Goal: Transaction & Acquisition: Purchase product/service

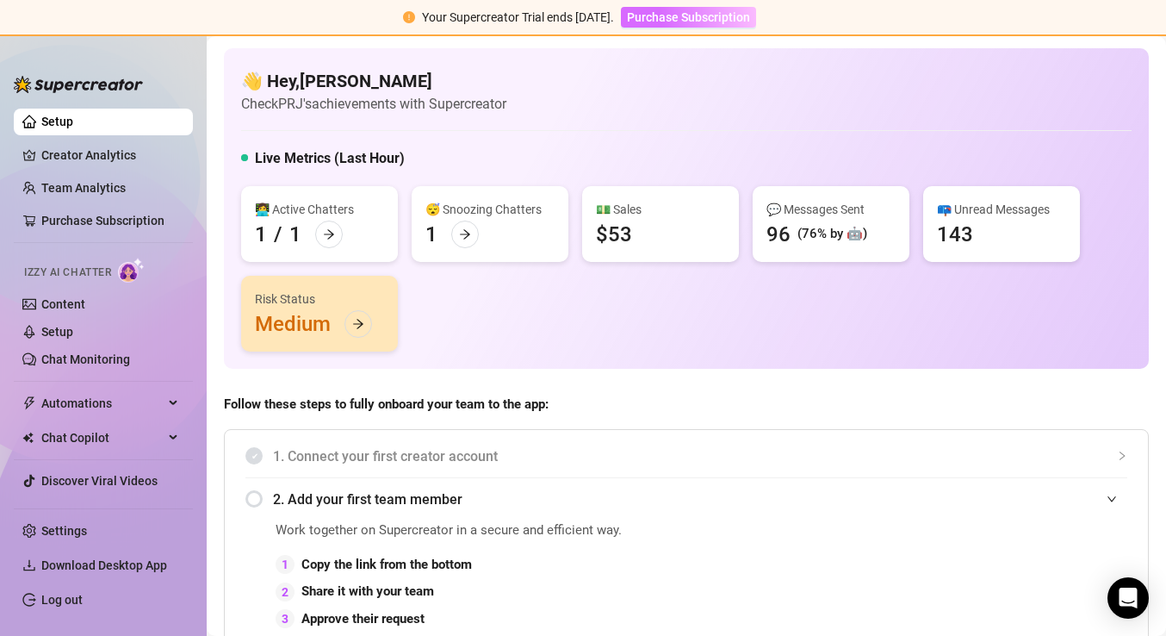
click at [724, 23] on span "Purchase Subscription" at bounding box center [688, 17] width 123 height 14
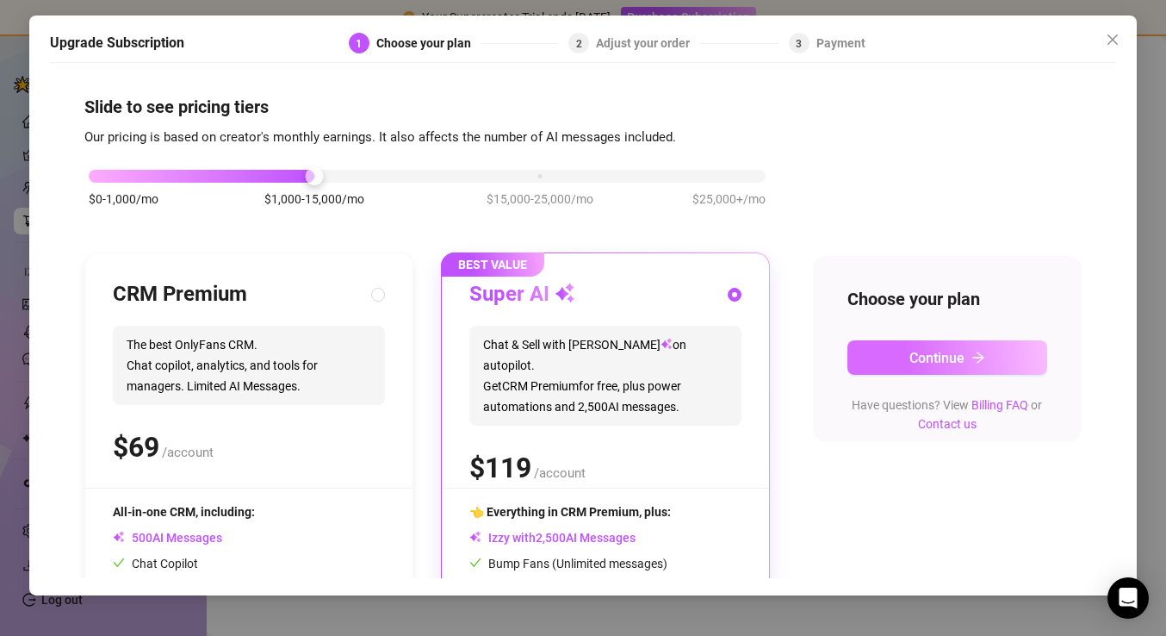
click at [917, 362] on span "Continue" at bounding box center [937, 358] width 55 height 16
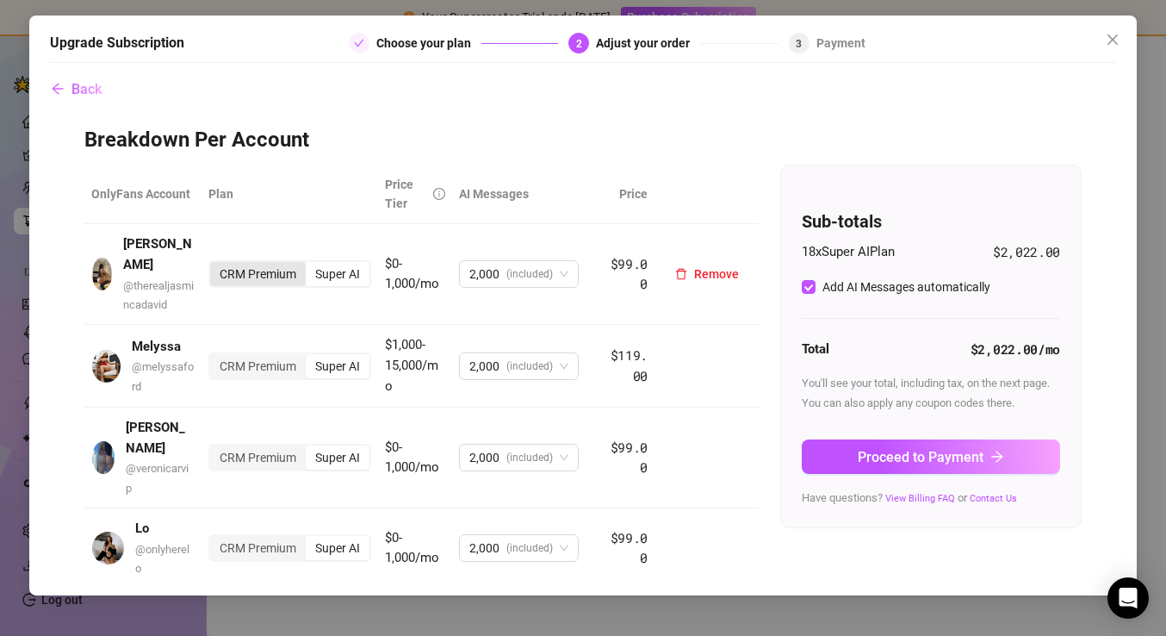
click at [270, 267] on div "CRM Premium" at bounding box center [258, 274] width 96 height 24
click at [214, 264] on input "CRM Premium" at bounding box center [214, 264] width 0 height 0
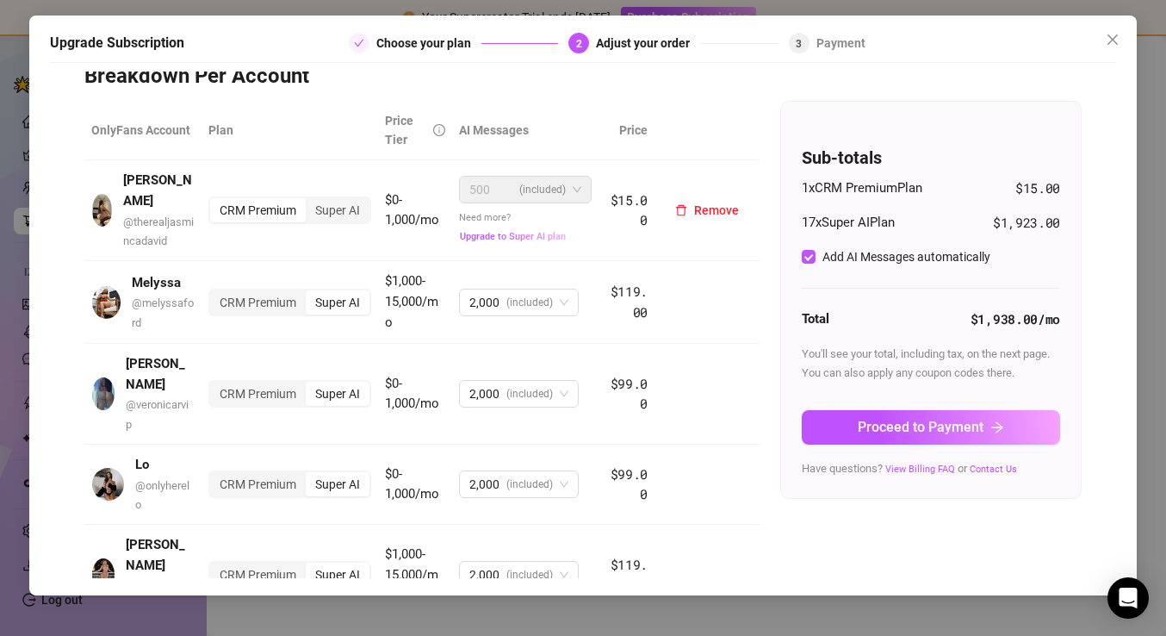
scroll to position [71, 0]
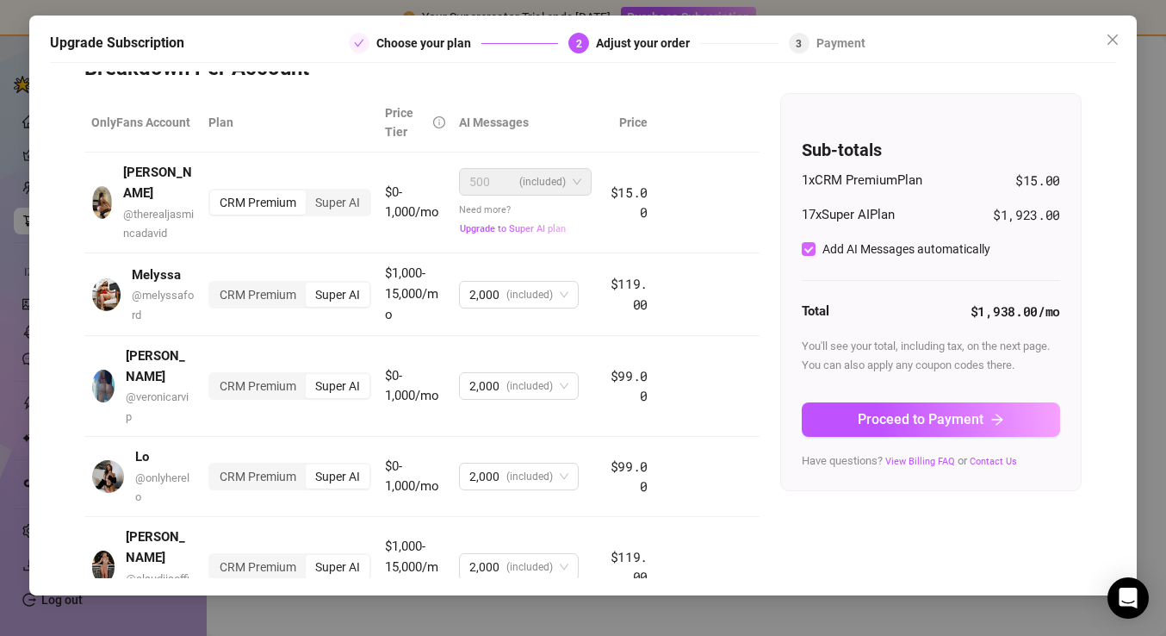
click at [815, 245] on span at bounding box center [809, 249] width 14 height 14
click at [815, 245] on input "Add AI Messages automatically" at bounding box center [809, 249] width 14 height 14
checkbox input "false"
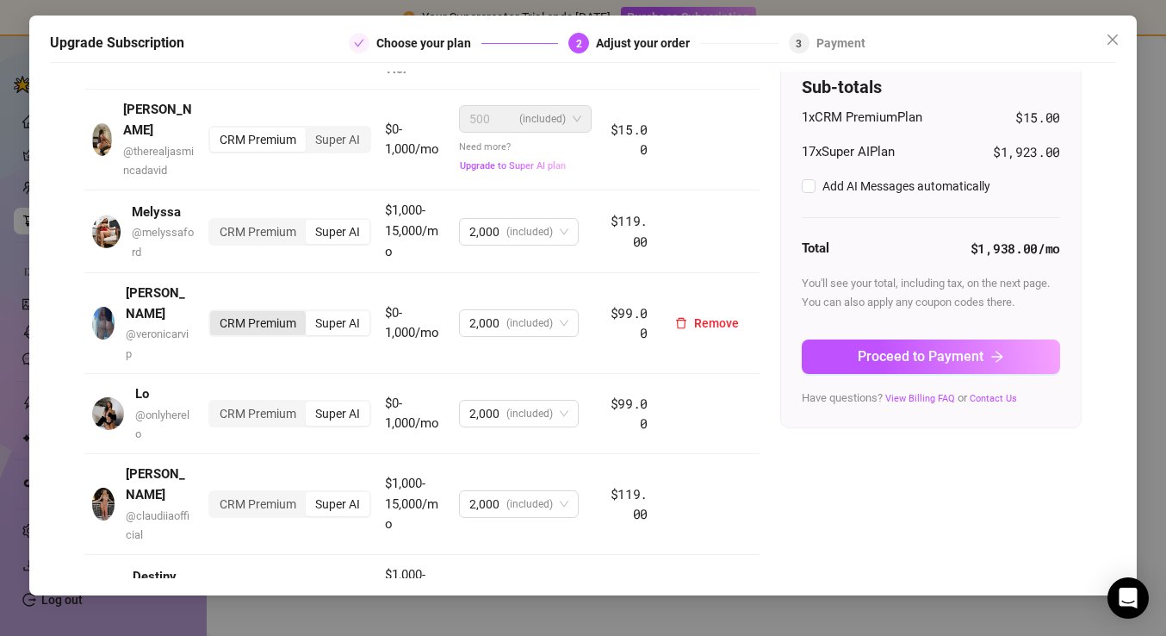
click at [269, 311] on div "CRM Premium" at bounding box center [258, 323] width 96 height 24
click at [214, 314] on input "CRM Premium" at bounding box center [214, 314] width 0 height 0
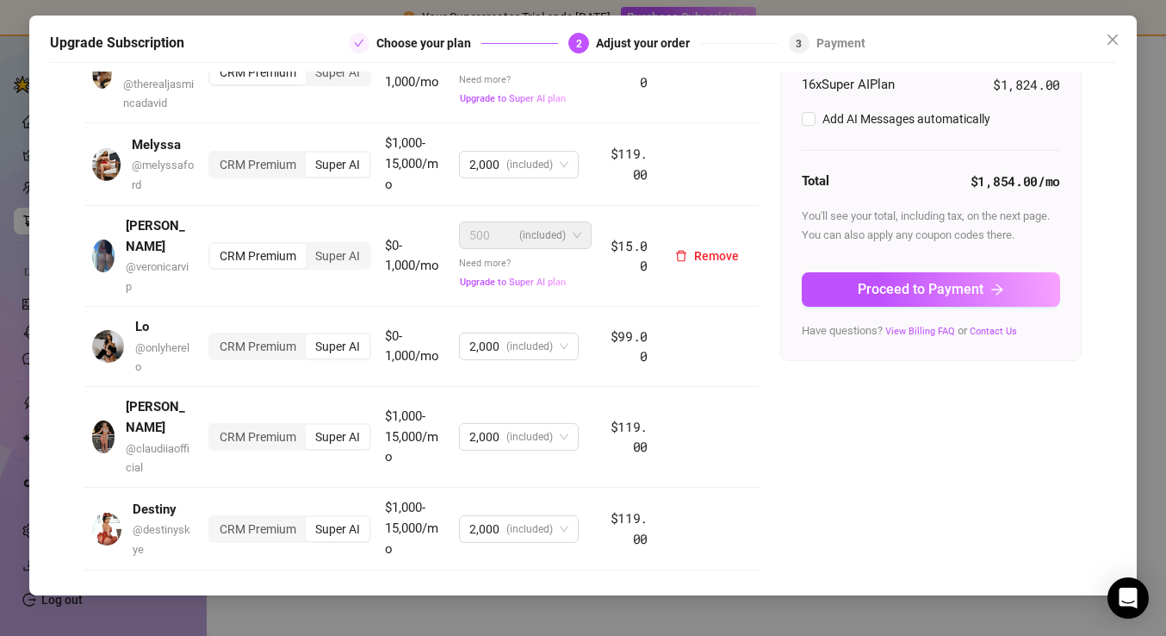
scroll to position [208, 0]
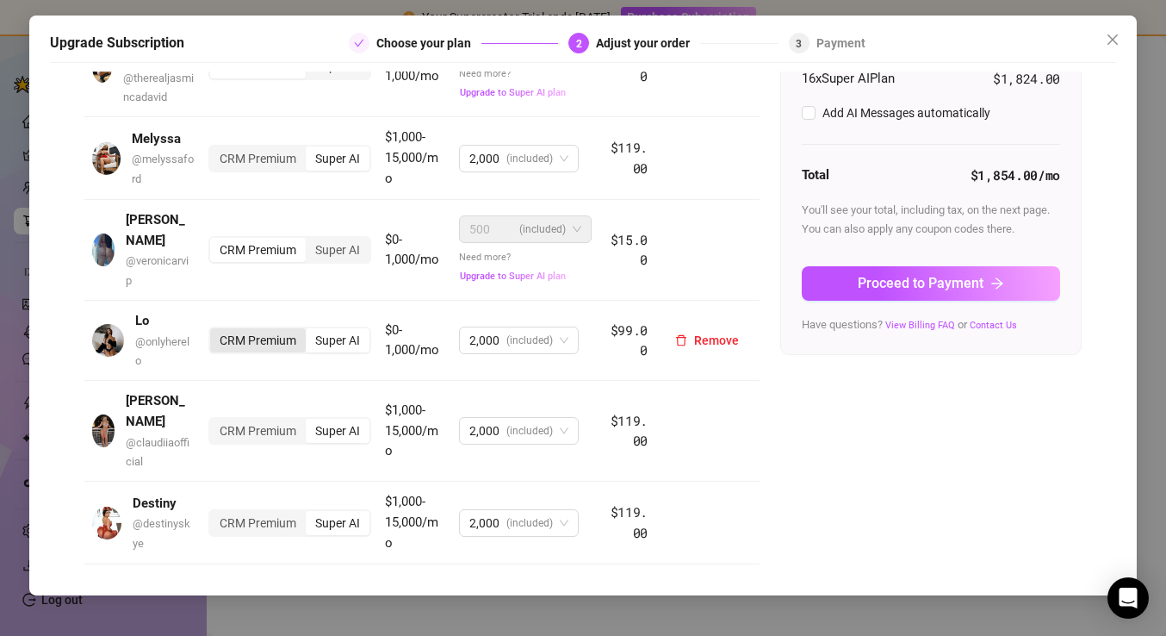
click at [266, 328] on div "CRM Premium" at bounding box center [258, 340] width 96 height 24
click at [214, 331] on input "CRM Premium" at bounding box center [214, 331] width 0 height 0
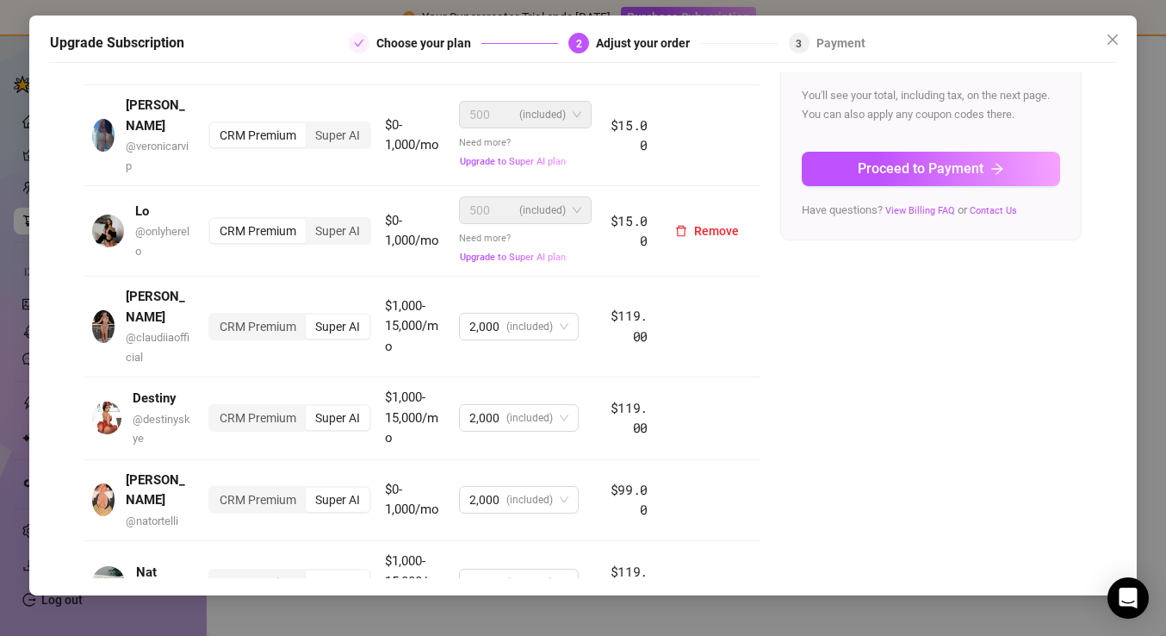
scroll to position [393, 0]
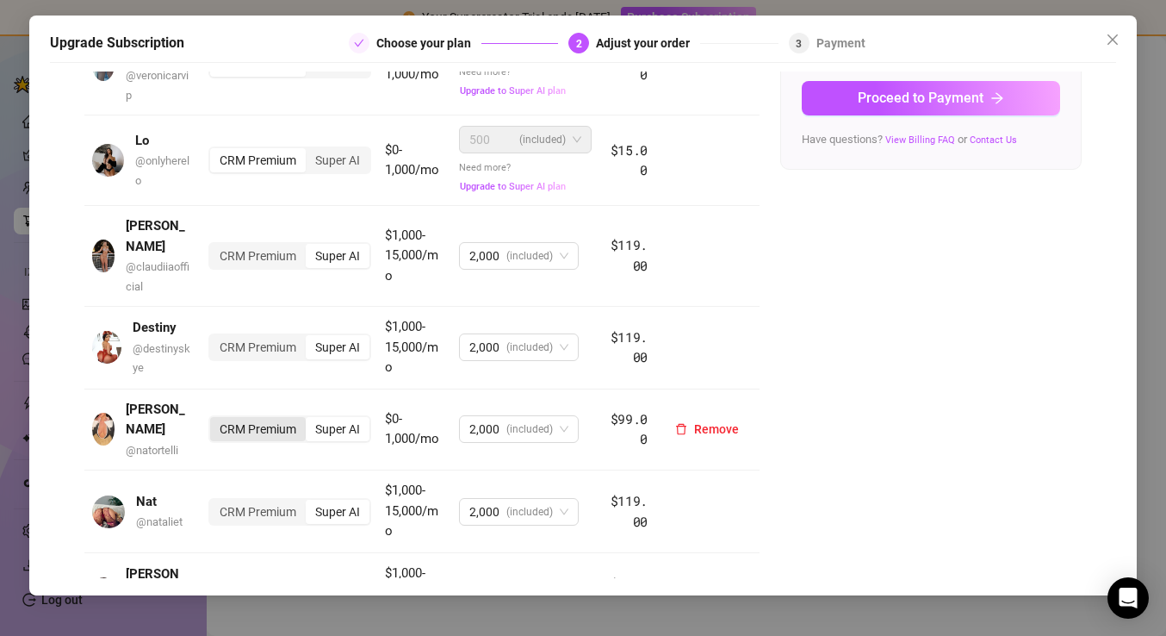
click at [272, 417] on div "CRM Premium" at bounding box center [258, 429] width 96 height 24
click at [214, 420] on input "CRM Premium" at bounding box center [214, 420] width 0 height 0
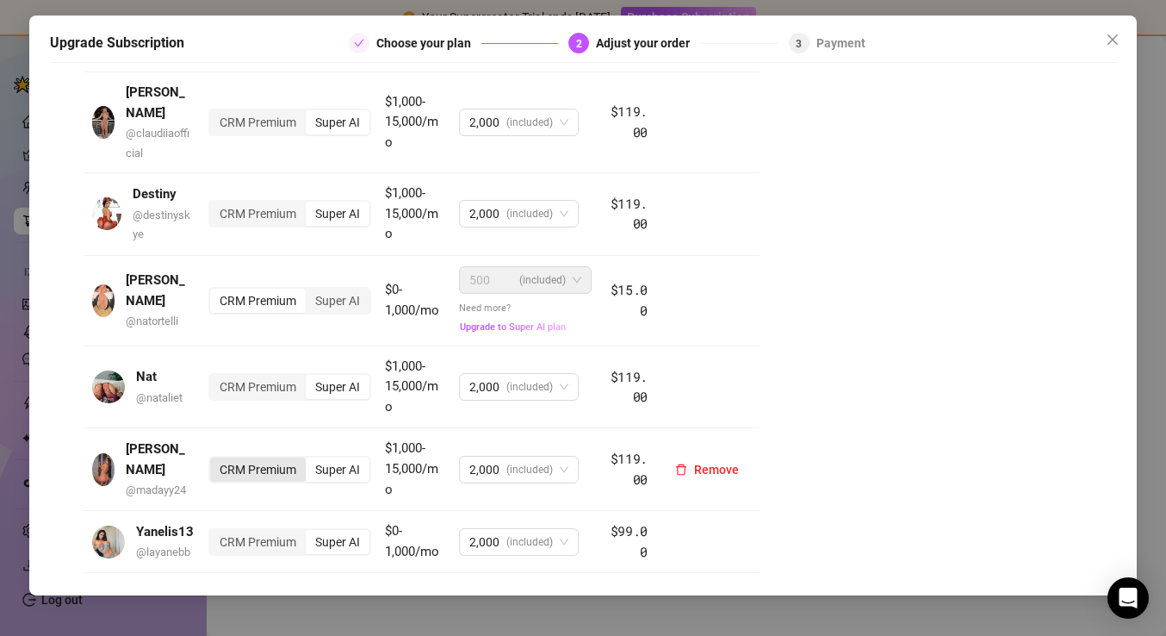
scroll to position [613, 0]
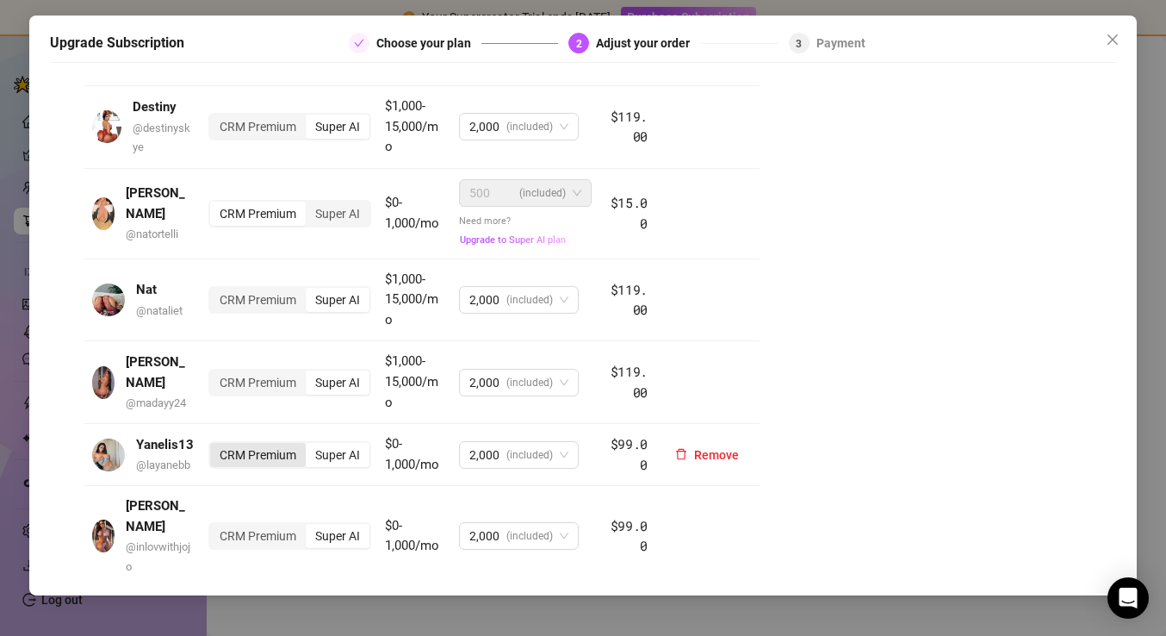
click at [258, 443] on div "CRM Premium" at bounding box center [258, 455] width 96 height 24
click at [214, 445] on input "CRM Premium" at bounding box center [214, 445] width 0 height 0
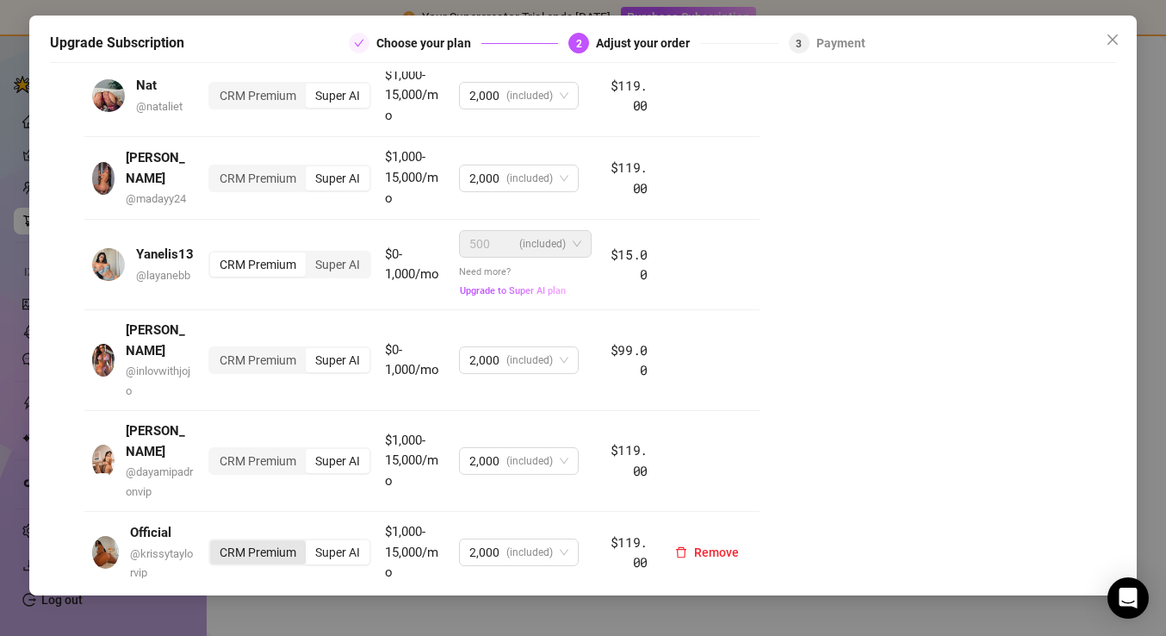
scroll to position [818, 0]
click at [246, 539] on div "CRM Premium" at bounding box center [258, 551] width 96 height 24
click at [214, 542] on input "CRM Premium" at bounding box center [214, 542] width 0 height 0
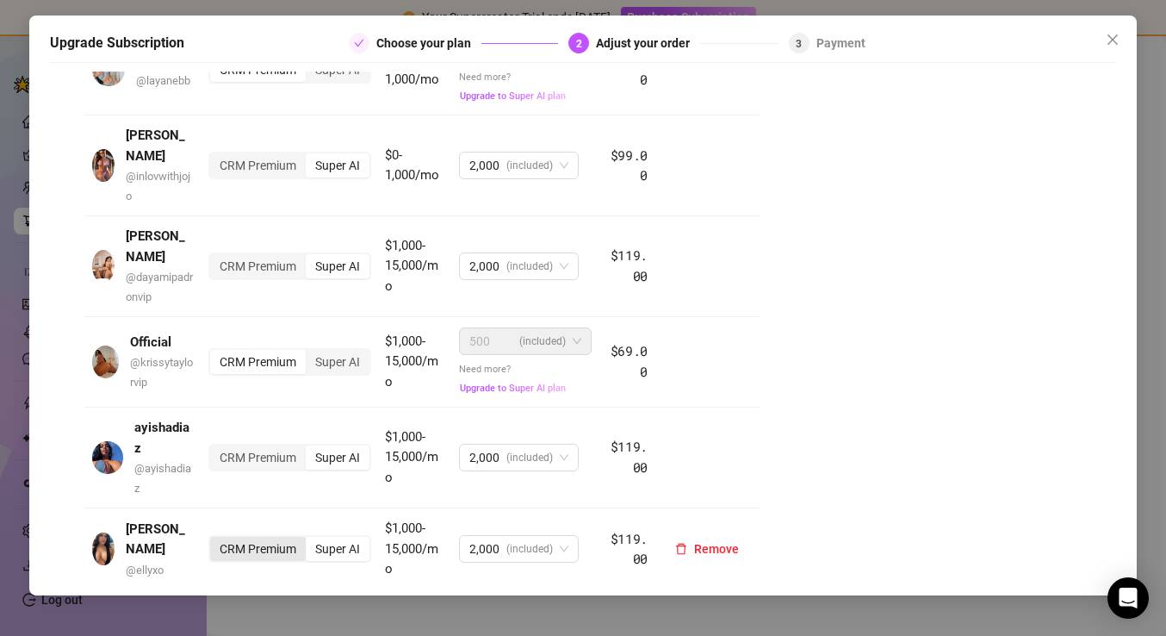
scroll to position [1094, 0]
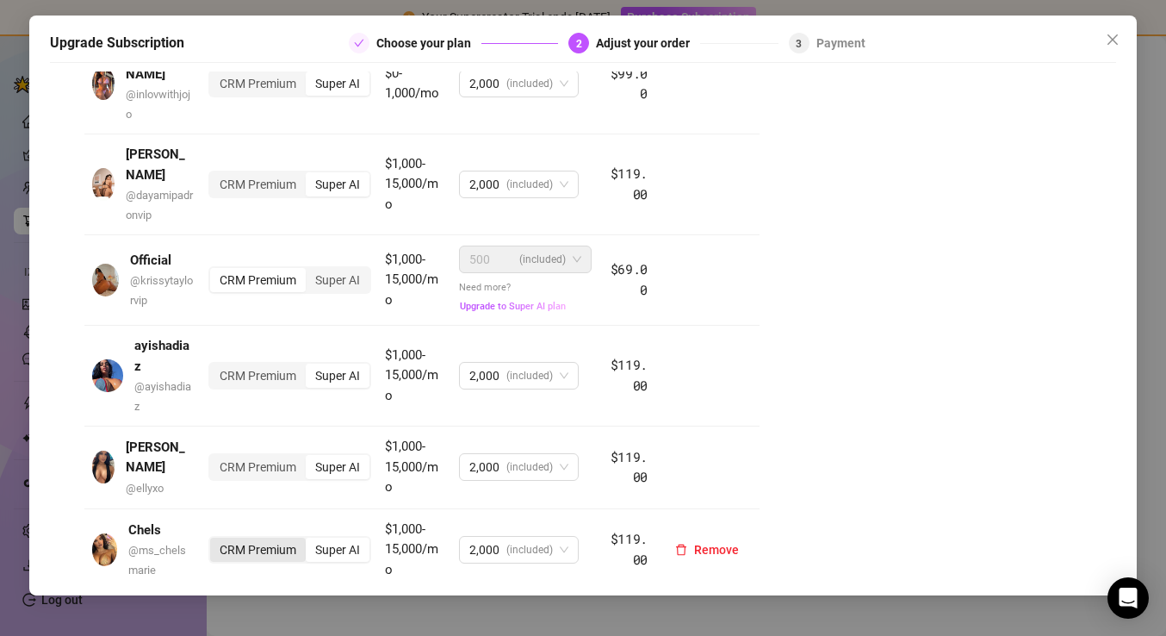
click at [246, 538] on div "CRM Premium" at bounding box center [258, 550] width 96 height 24
click at [214, 540] on input "CRM Premium" at bounding box center [214, 540] width 0 height 0
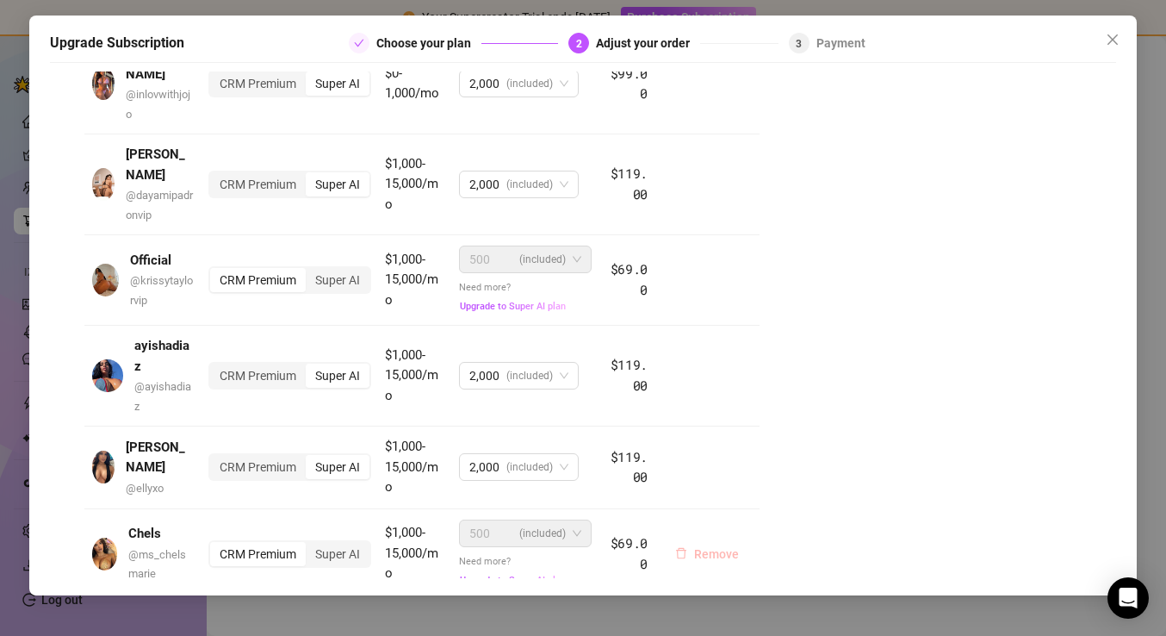
click at [721, 547] on span "Remove" at bounding box center [716, 554] width 45 height 14
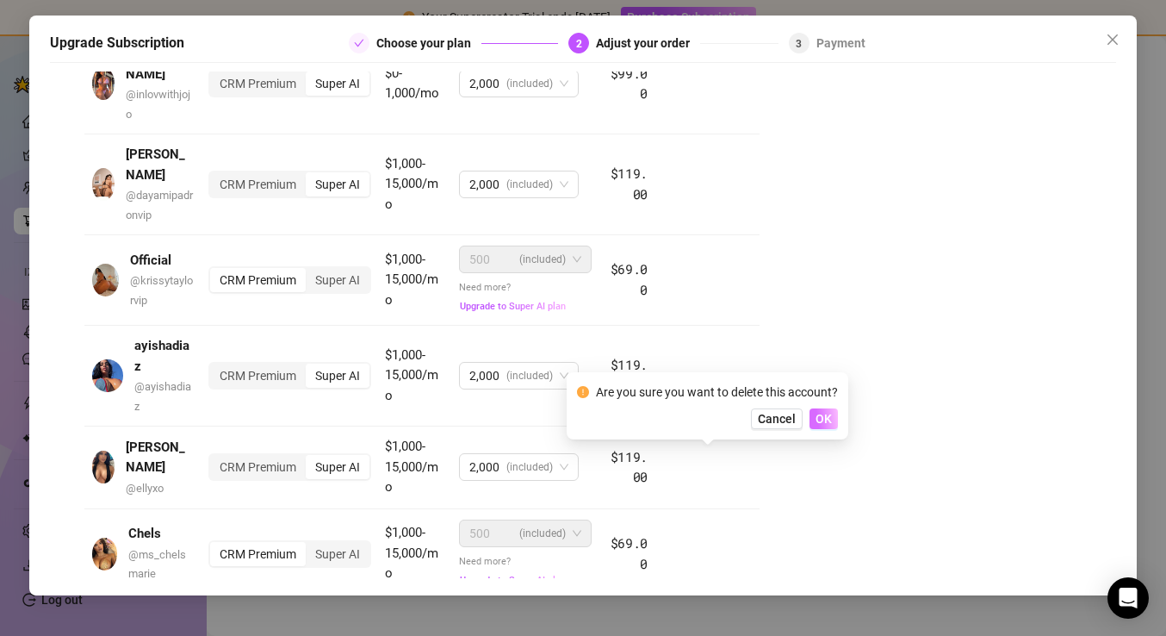
click at [820, 413] on span "OK" at bounding box center [824, 419] width 16 height 14
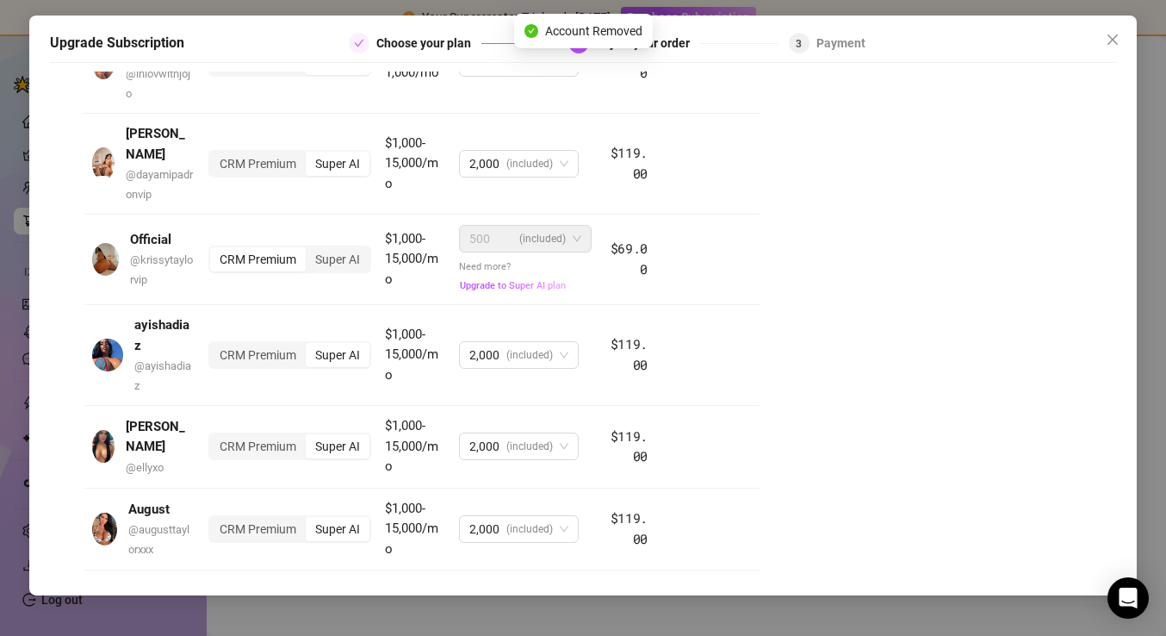
scroll to position [1113, 0]
click at [265, 601] on div "CRM Premium" at bounding box center [258, 613] width 96 height 24
click at [214, 604] on input "CRM Premium" at bounding box center [214, 604] width 0 height 0
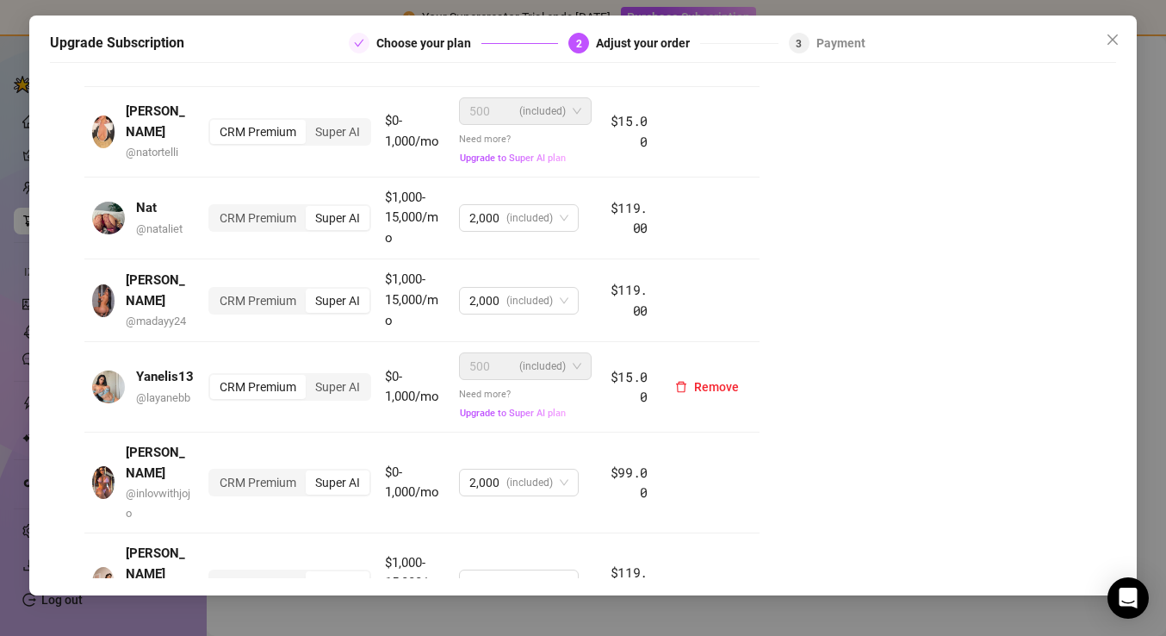
scroll to position [736, 0]
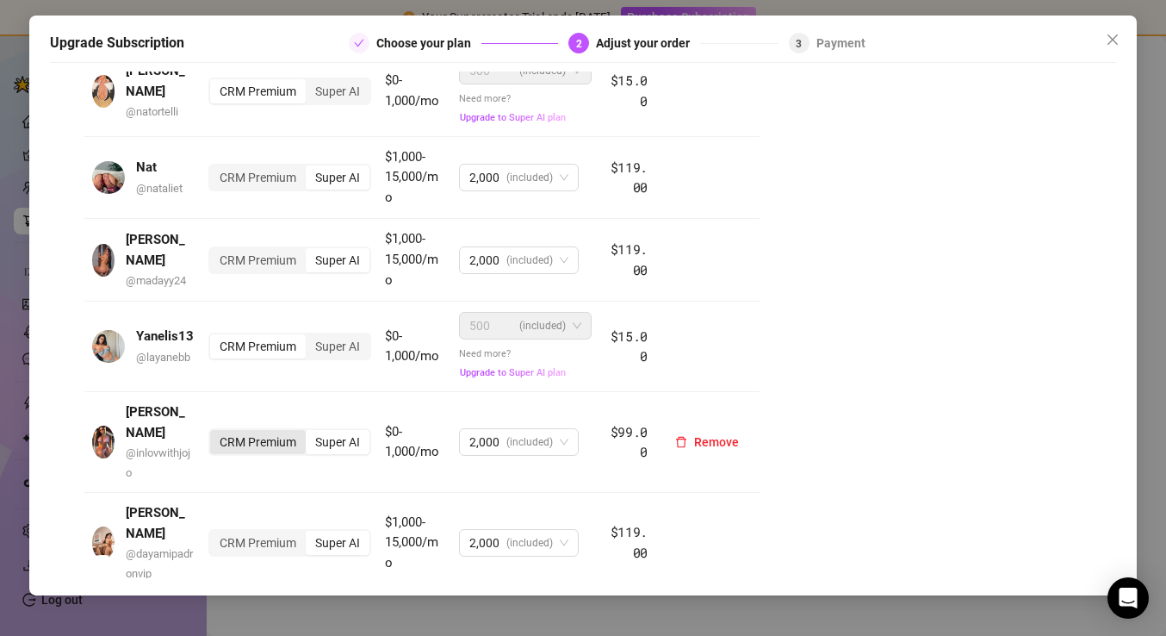
click at [252, 430] on div "CRM Premium" at bounding box center [258, 442] width 96 height 24
click at [214, 432] on input "CRM Premium" at bounding box center [214, 432] width 0 height 0
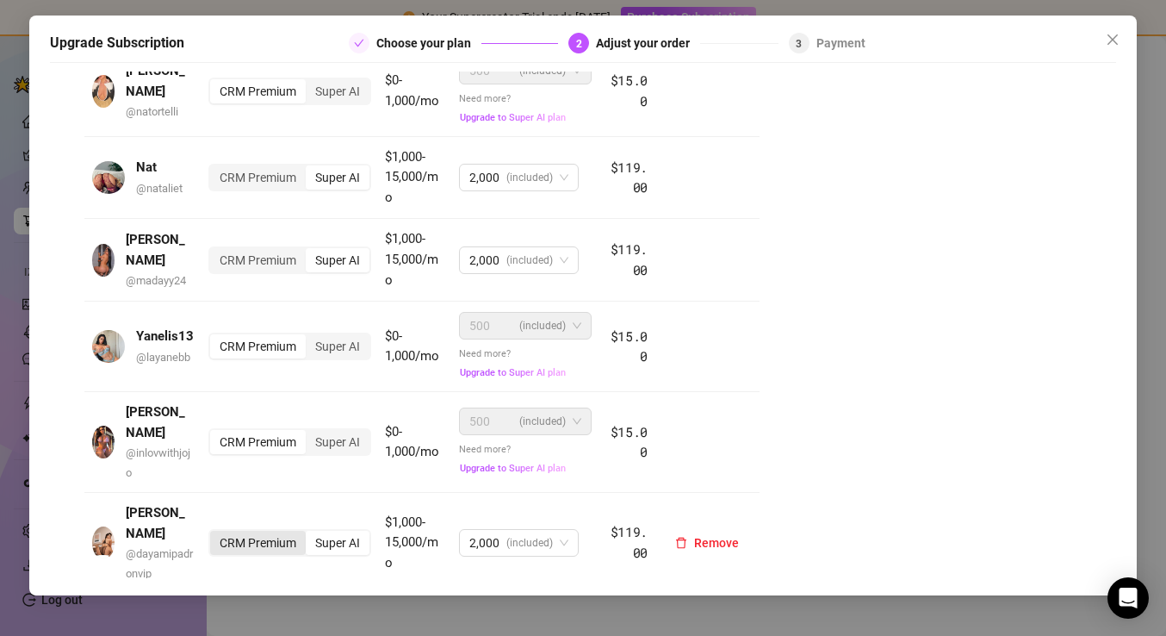
click at [254, 531] on div "CRM Premium" at bounding box center [258, 543] width 96 height 24
click at [214, 533] on input "CRM Premium" at bounding box center [214, 533] width 0 height 0
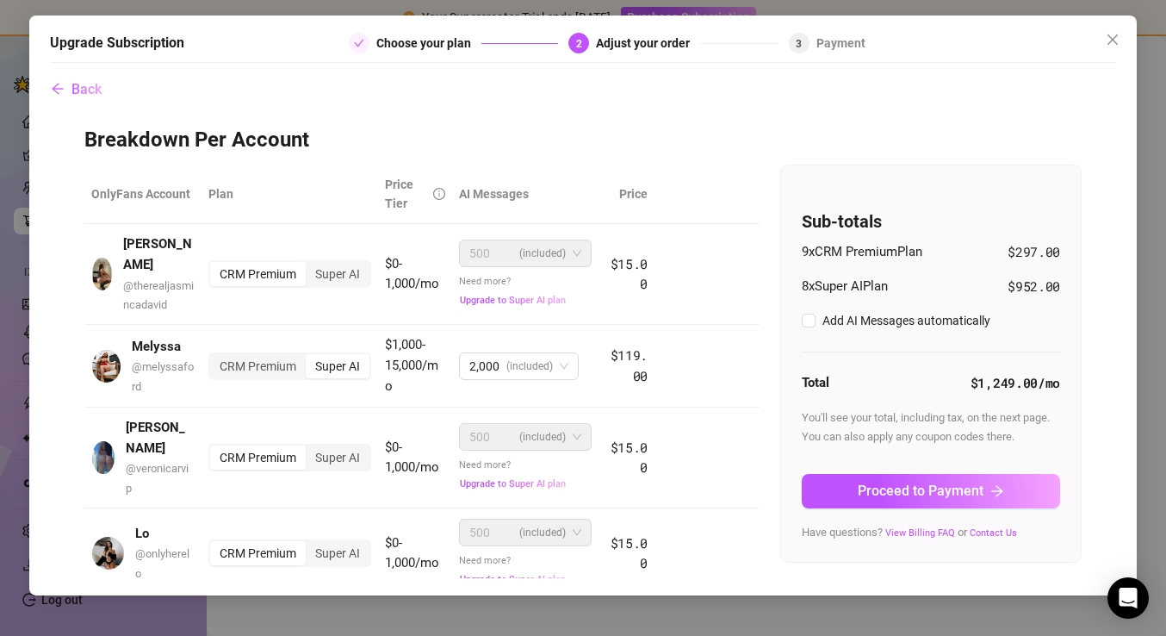
scroll to position [0, 0]
click at [950, 502] on button "Proceed to Payment" at bounding box center [931, 491] width 258 height 34
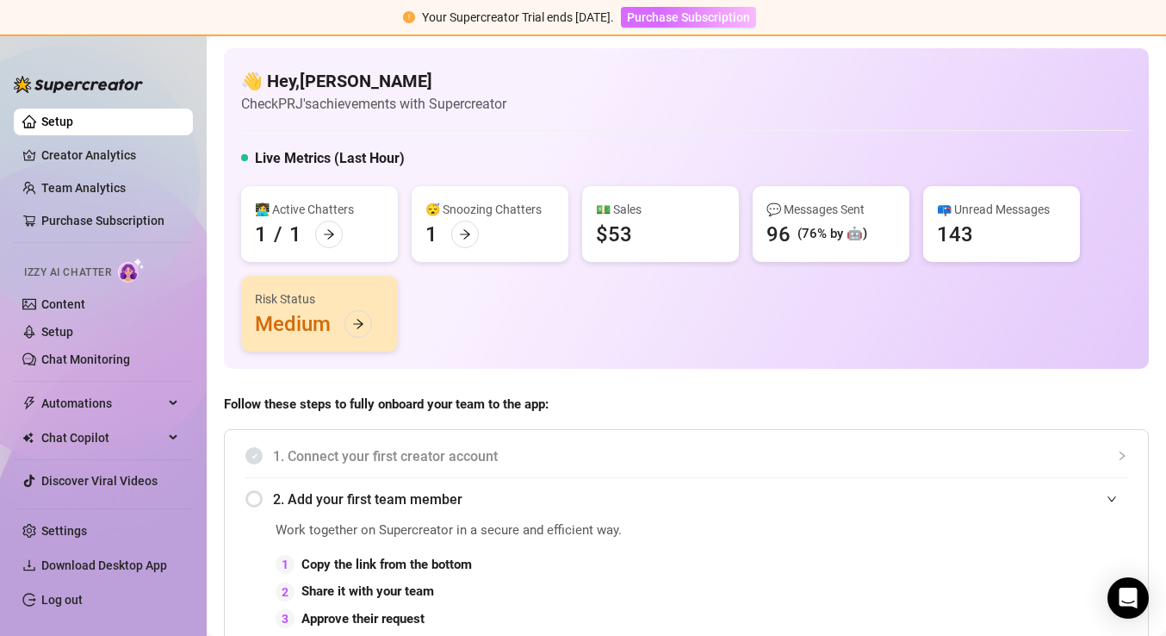
click at [672, 17] on span "Purchase Subscription" at bounding box center [688, 17] width 123 height 14
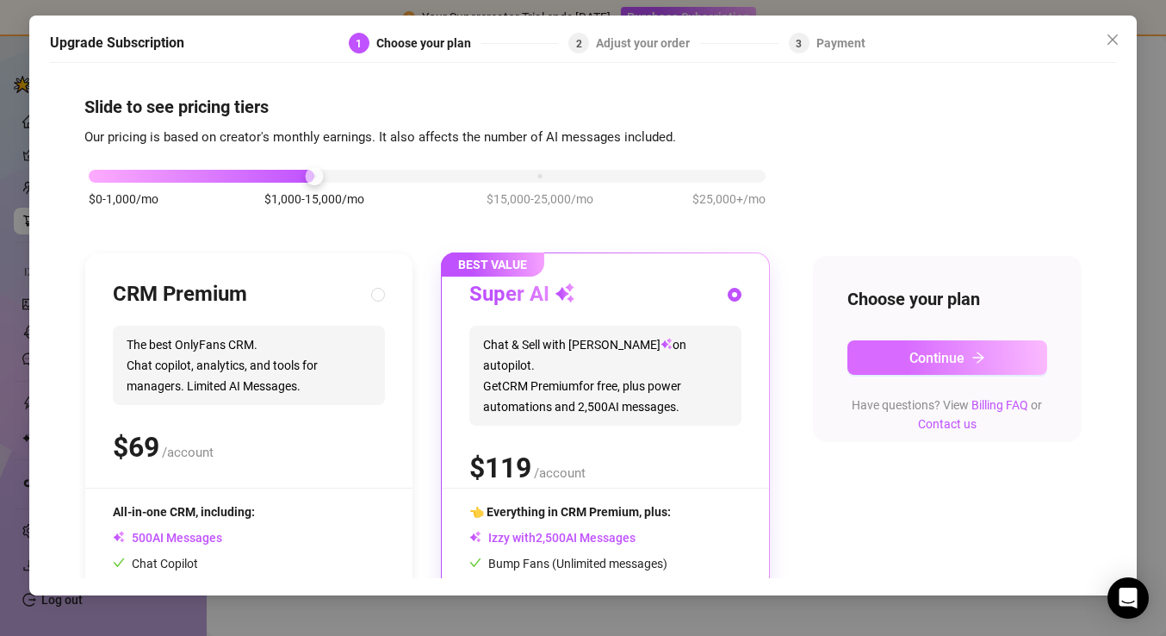
click at [978, 356] on icon "arrow-right" at bounding box center [979, 358] width 14 height 14
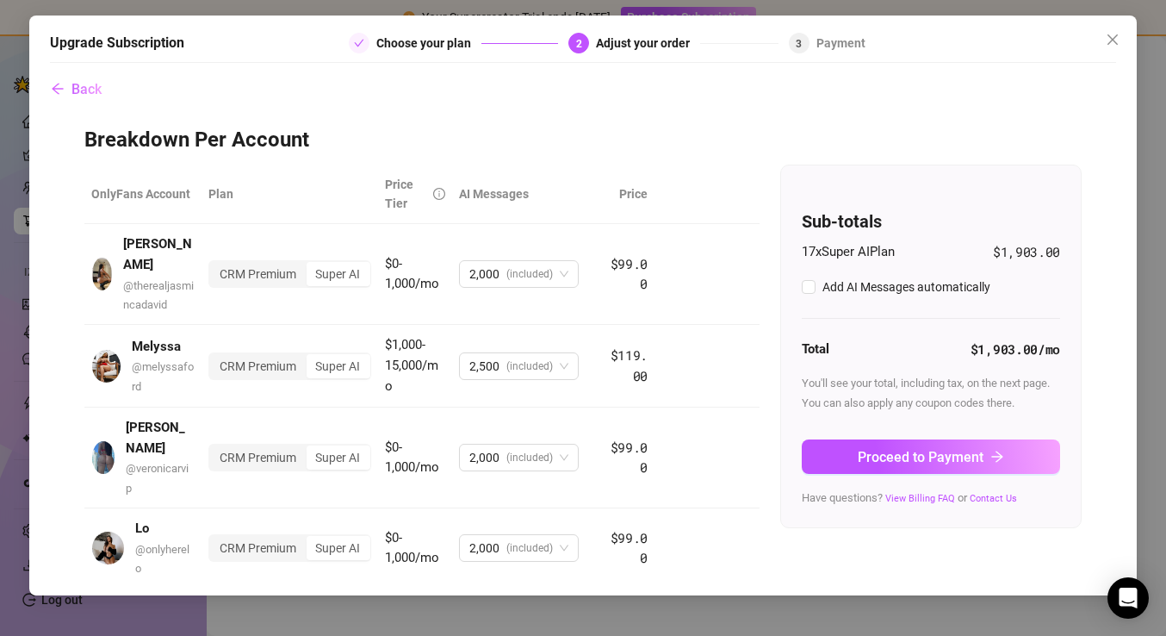
checkbox input "true"
click at [254, 274] on div "CRM Premium" at bounding box center [258, 274] width 96 height 24
click at [214, 264] on input "CRM Premium" at bounding box center [214, 264] width 0 height 0
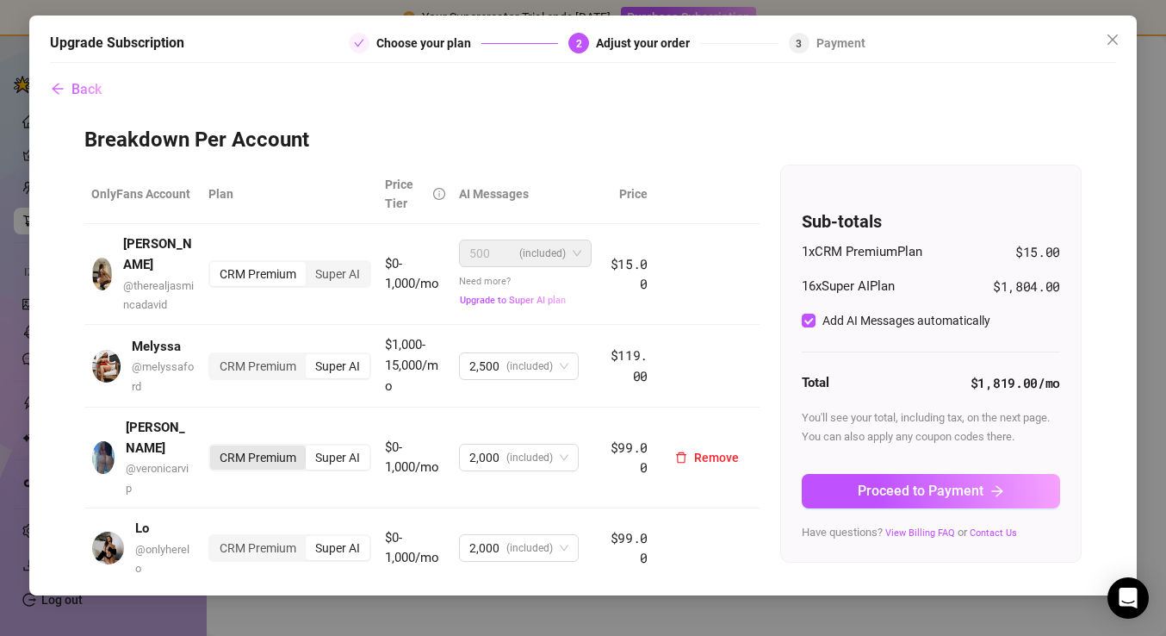
click at [247, 445] on div "CRM Premium" at bounding box center [258, 457] width 96 height 24
click at [214, 448] on input "CRM Premium" at bounding box center [214, 448] width 0 height 0
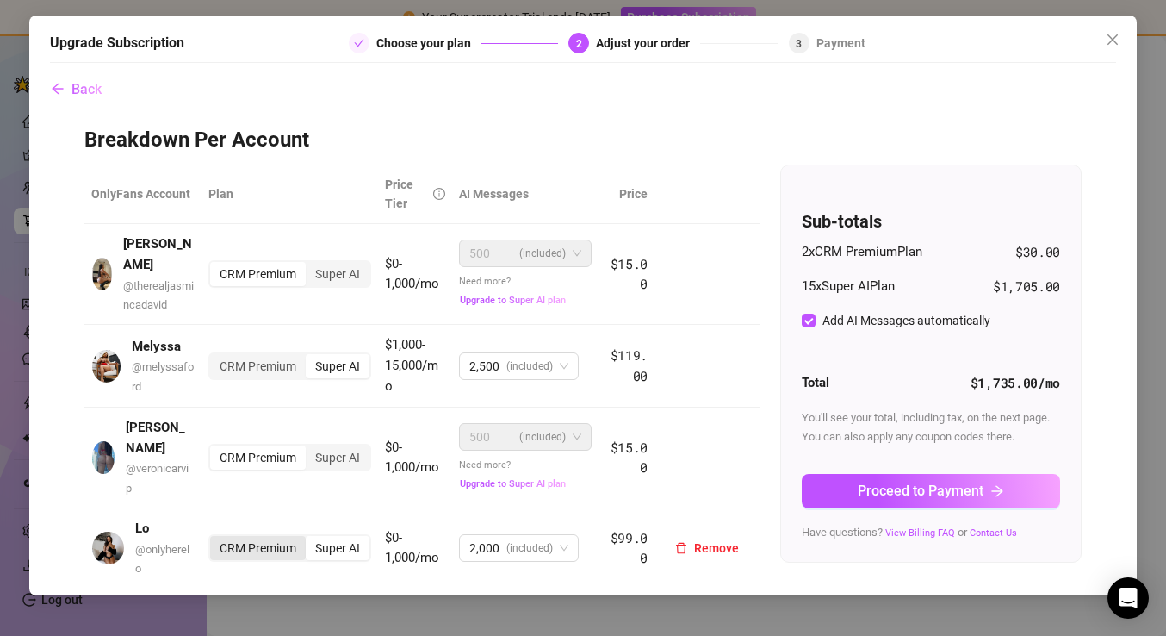
click at [252, 536] on div "CRM Premium" at bounding box center [258, 548] width 96 height 24
click at [214, 538] on input "CRM Premium" at bounding box center [214, 538] width 0 height 0
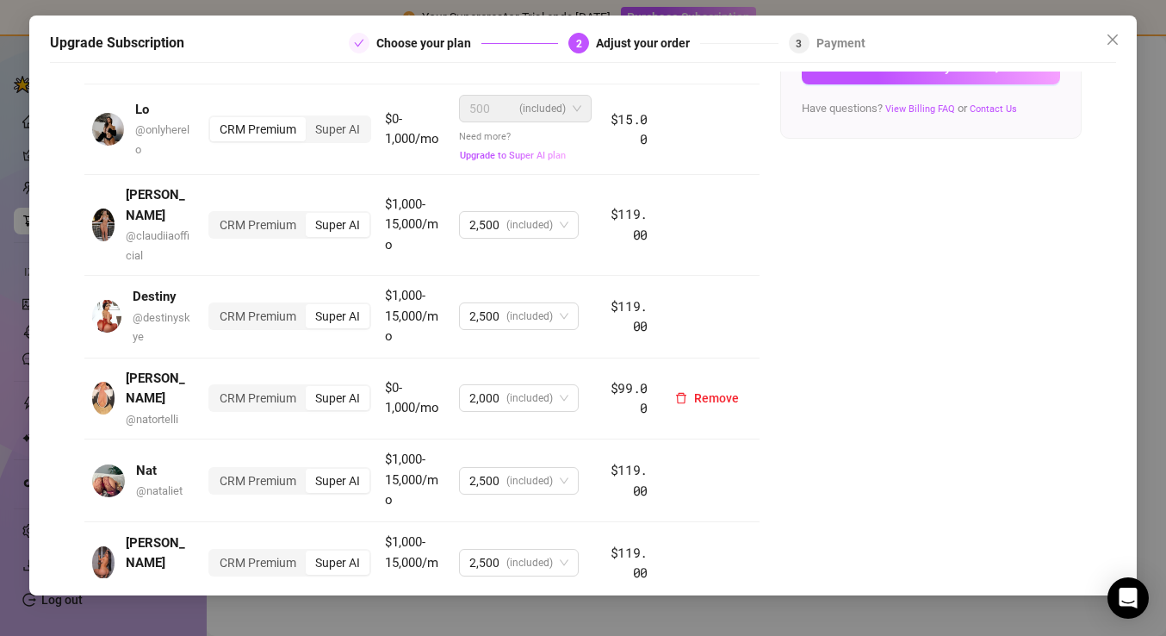
scroll to position [425, 0]
click at [258, 385] on div "CRM Premium" at bounding box center [258, 397] width 96 height 24
click at [214, 388] on input "CRM Premium" at bounding box center [214, 388] width 0 height 0
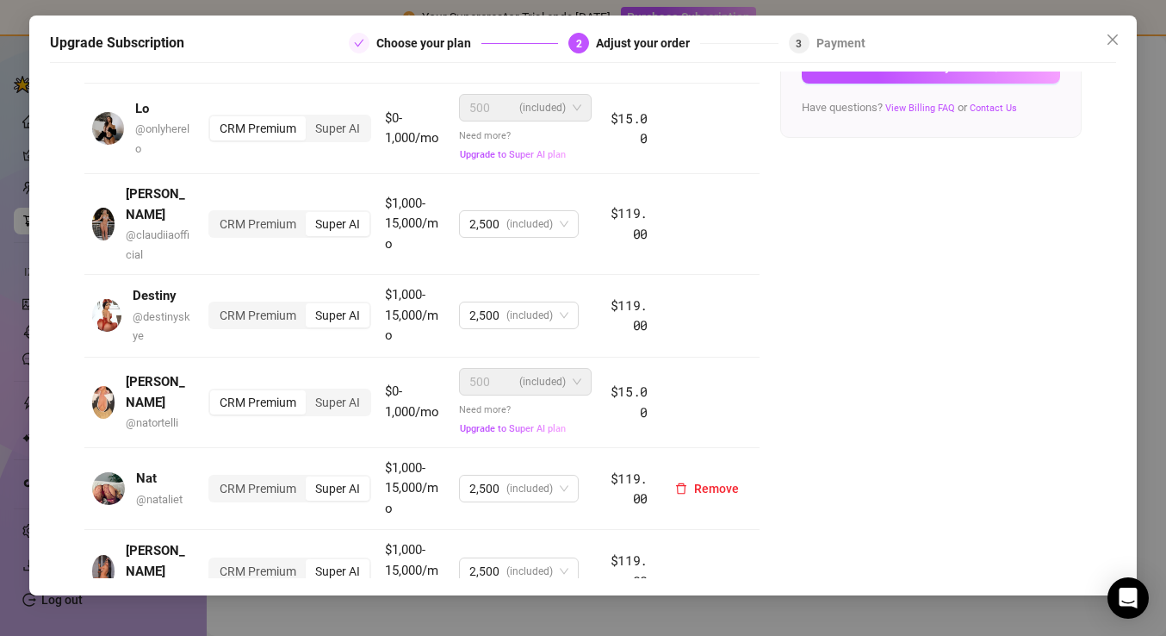
scroll to position [582, 0]
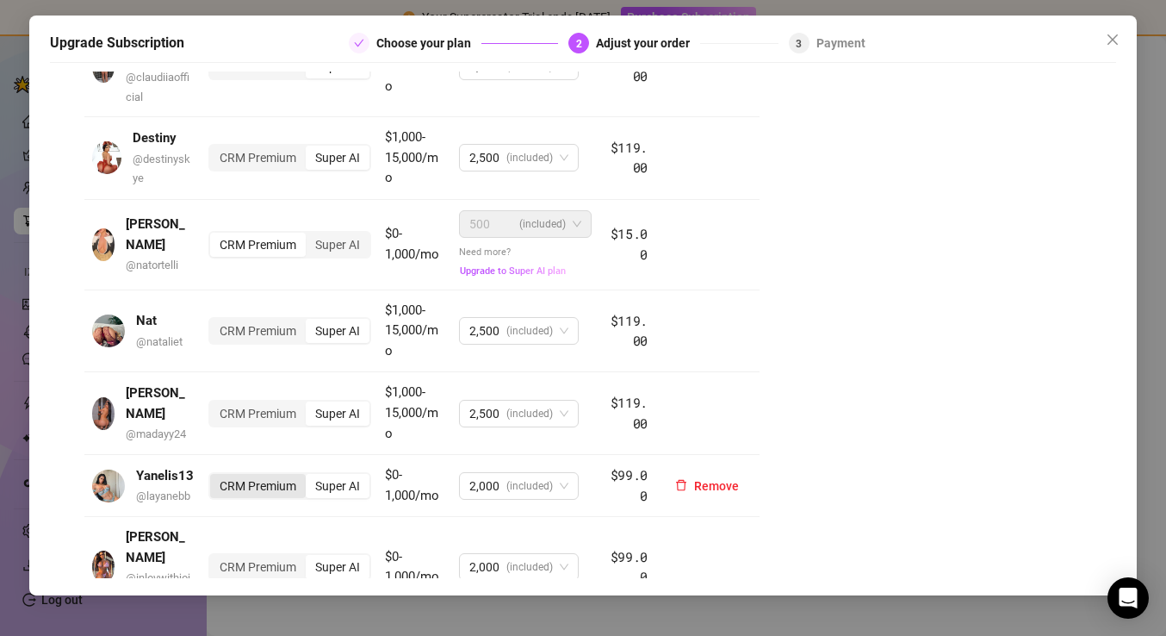
click at [258, 474] on div "CRM Premium" at bounding box center [258, 486] width 96 height 24
click at [214, 476] on input "CRM Premium" at bounding box center [214, 476] width 0 height 0
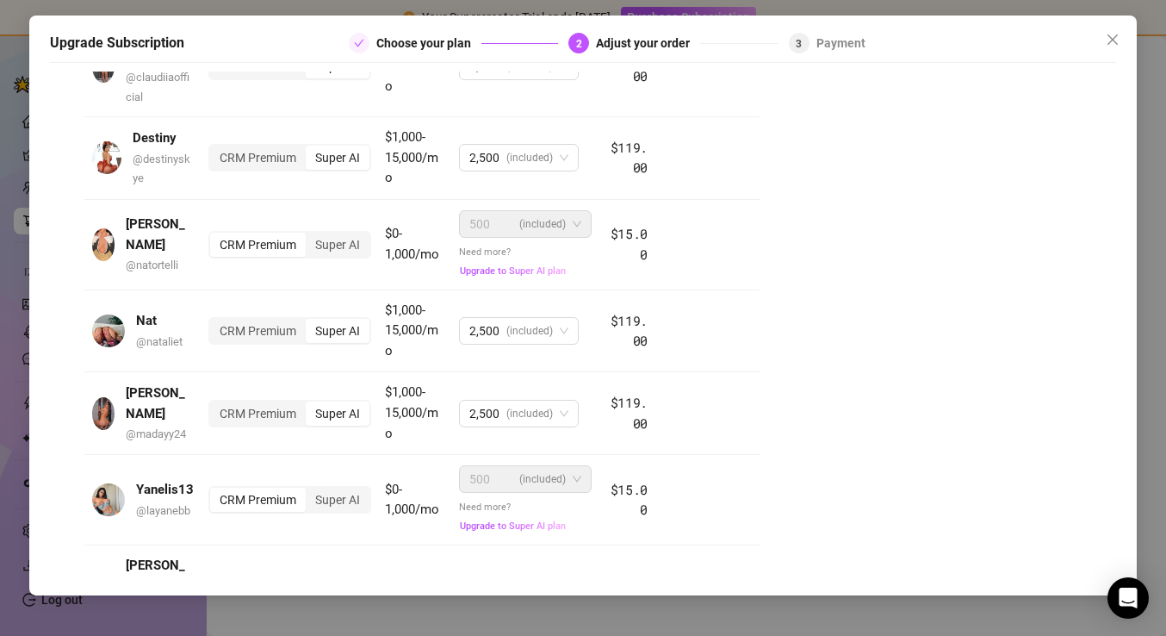
click at [253, 583] on div "CRM Premium" at bounding box center [258, 595] width 96 height 24
click at [214, 586] on input "CRM Premium" at bounding box center [214, 586] width 0 height 0
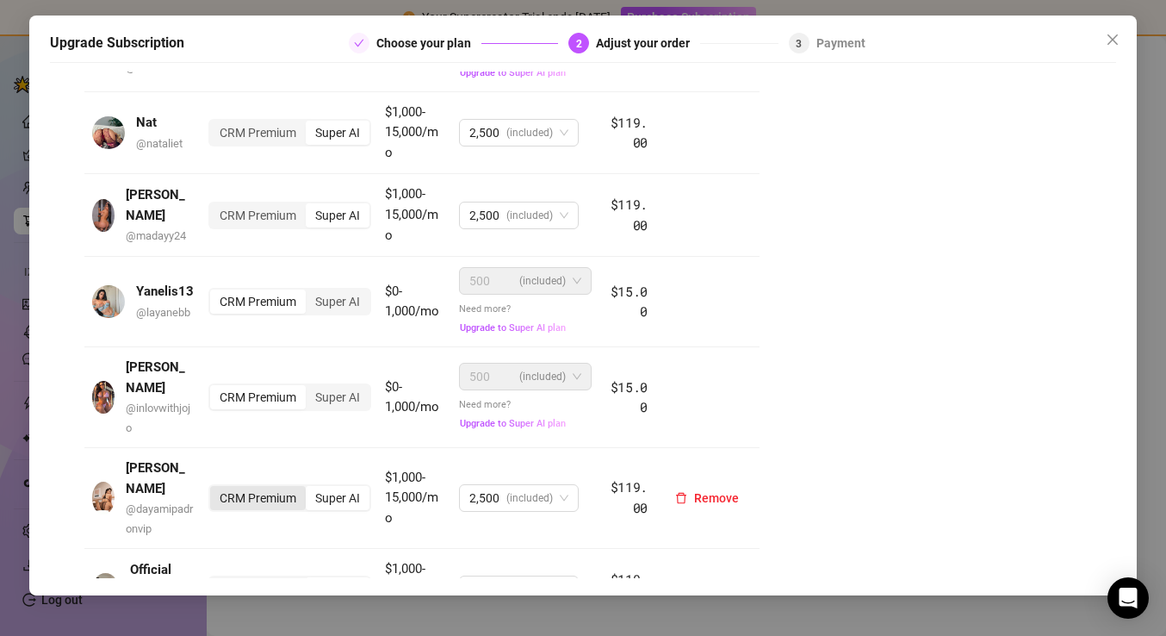
click at [247, 486] on div "CRM Premium" at bounding box center [258, 498] width 96 height 24
click at [214, 488] on input "CRM Premium" at bounding box center [214, 488] width 0 height 0
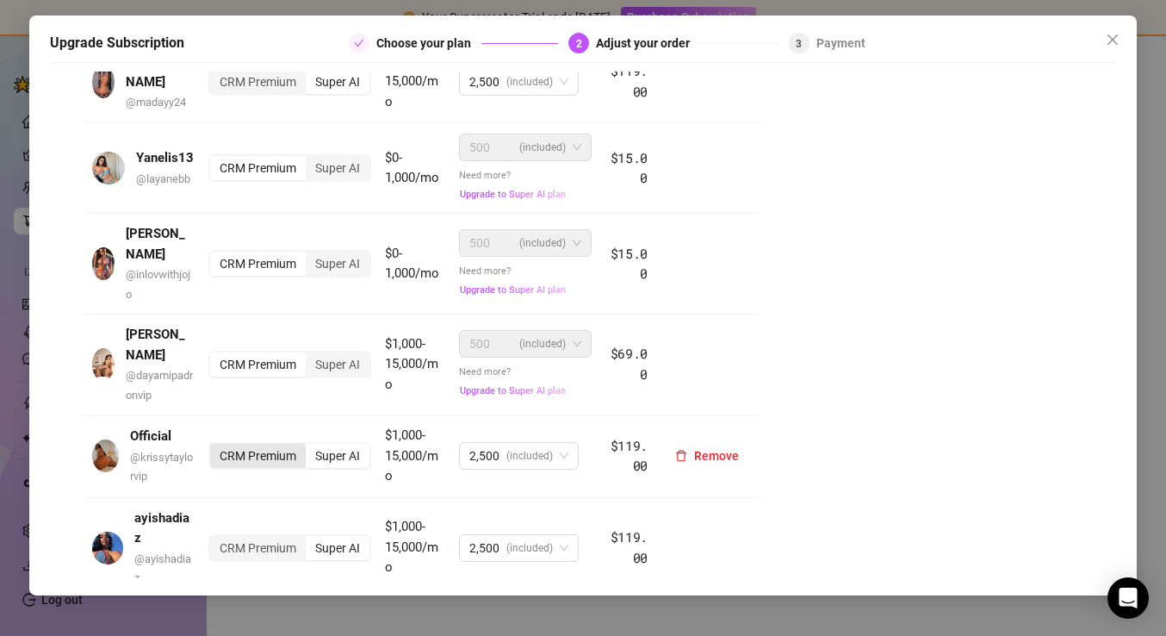
click at [245, 444] on div "CRM Premium" at bounding box center [258, 456] width 96 height 24
click at [214, 446] on input "CRM Premium" at bounding box center [214, 446] width 0 height 0
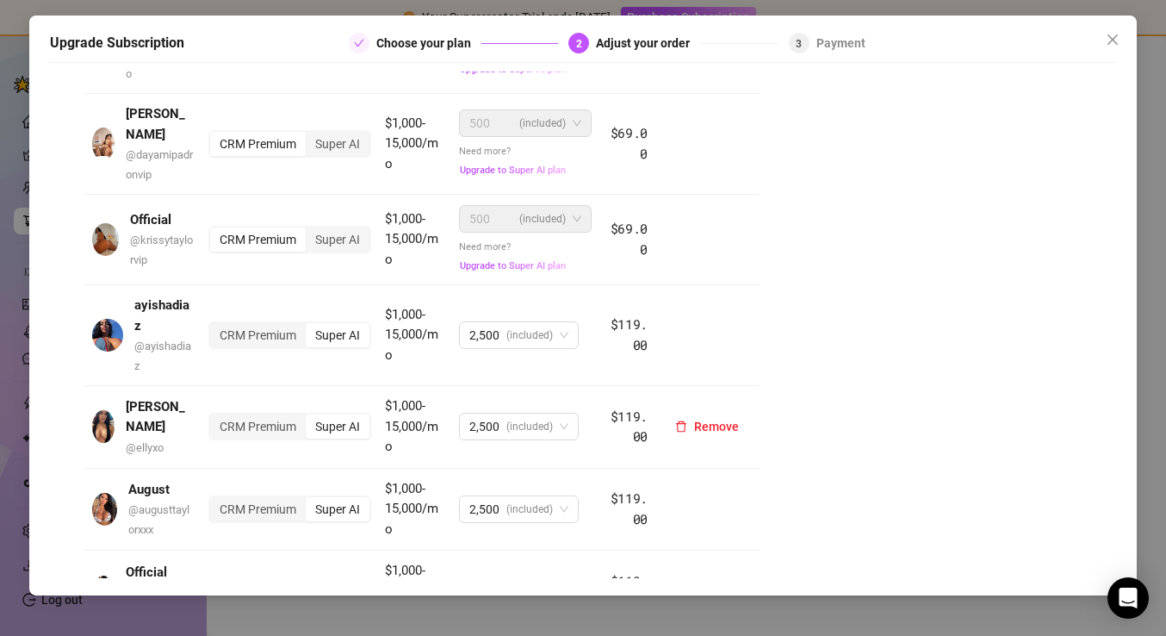
scroll to position [1134, 0]
click at [244, 581] on div "CRM Premium" at bounding box center [258, 593] width 96 height 24
click at [214, 583] on input "CRM Premium" at bounding box center [214, 583] width 0 height 0
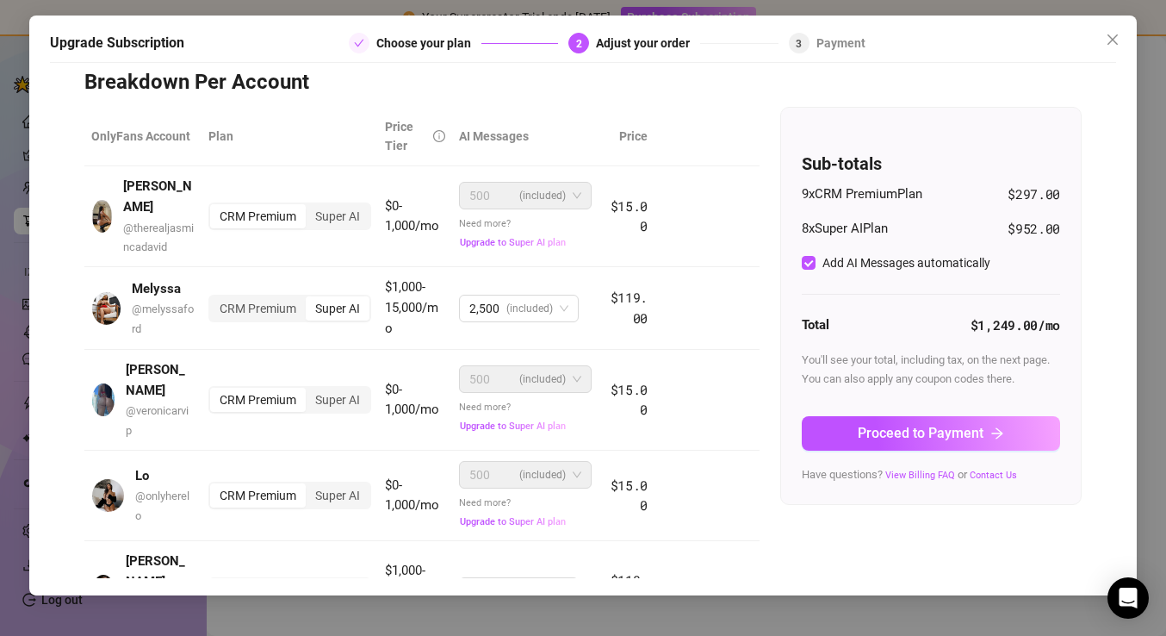
scroll to position [54, 0]
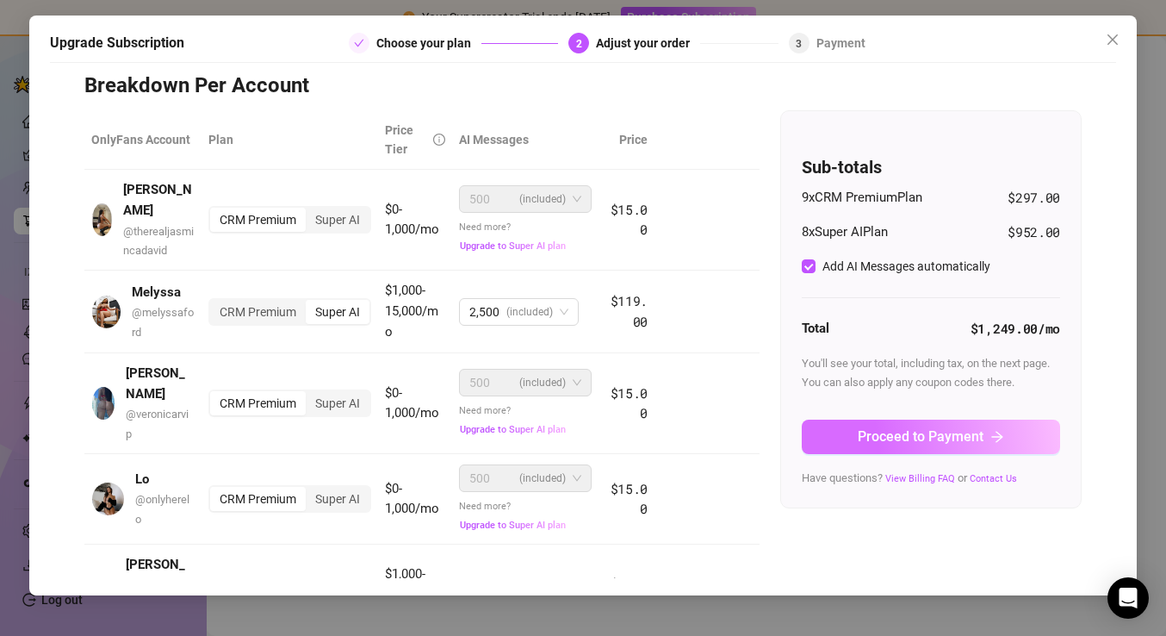
click at [893, 438] on span "Proceed to Payment" at bounding box center [921, 436] width 126 height 16
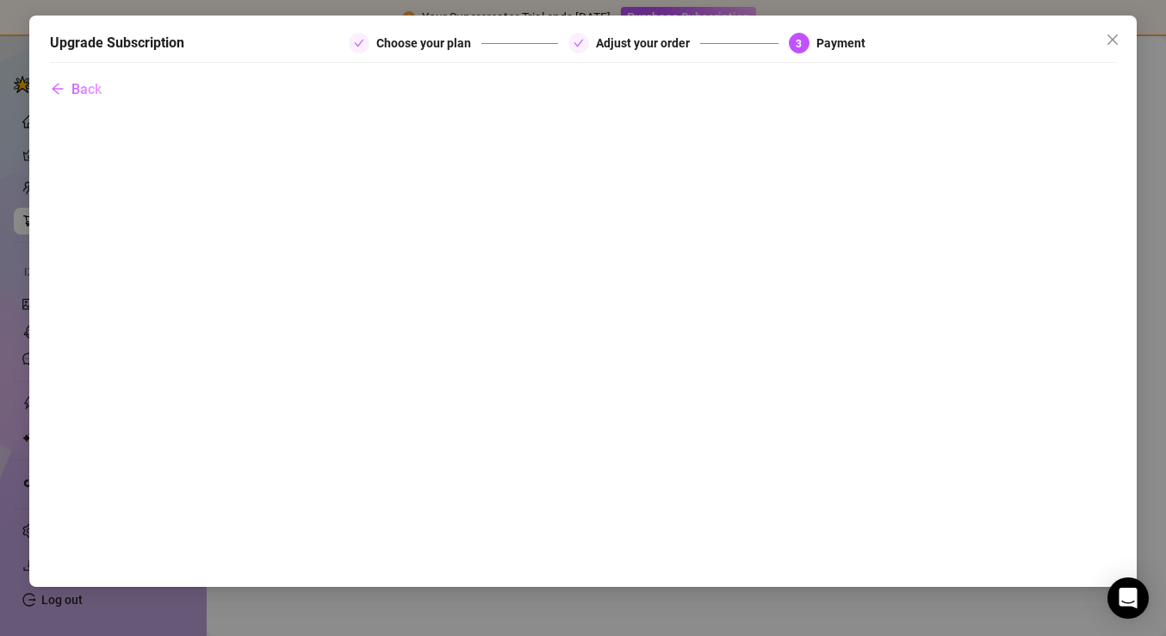
scroll to position [0, 0]
click at [1110, 37] on icon "close" at bounding box center [1113, 39] width 10 height 10
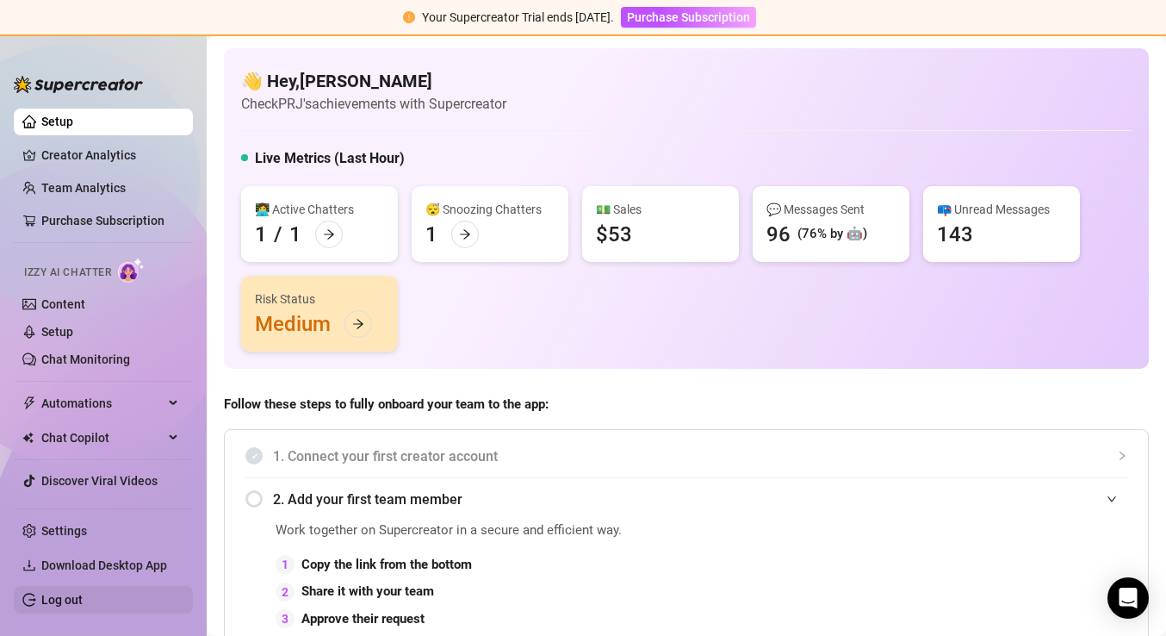
click at [65, 603] on link "Log out" at bounding box center [61, 600] width 41 height 14
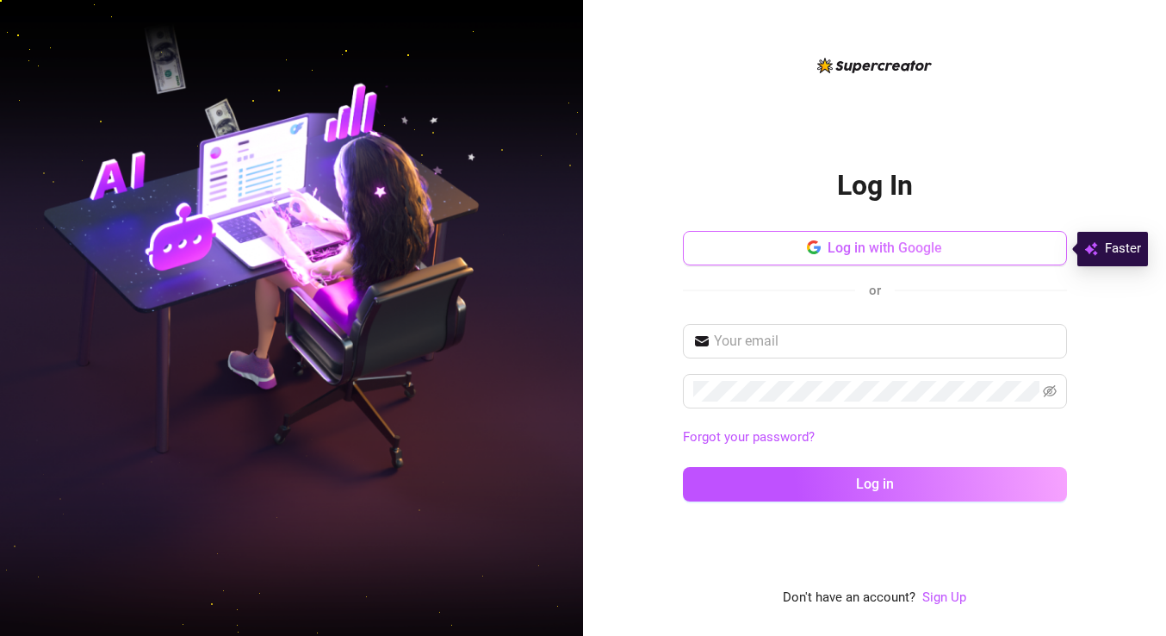
click at [829, 242] on span "Log in with Google" at bounding box center [885, 247] width 115 height 16
click at [858, 252] on span "Log in with Google" at bounding box center [885, 247] width 115 height 16
